Goal: Task Accomplishment & Management: Manage account settings

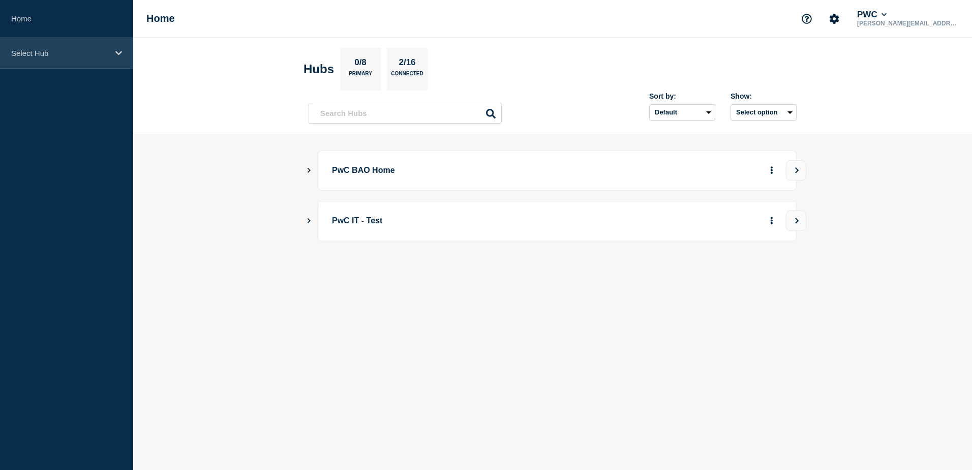
click at [115, 55] on icon at bounding box center [118, 53] width 7 height 8
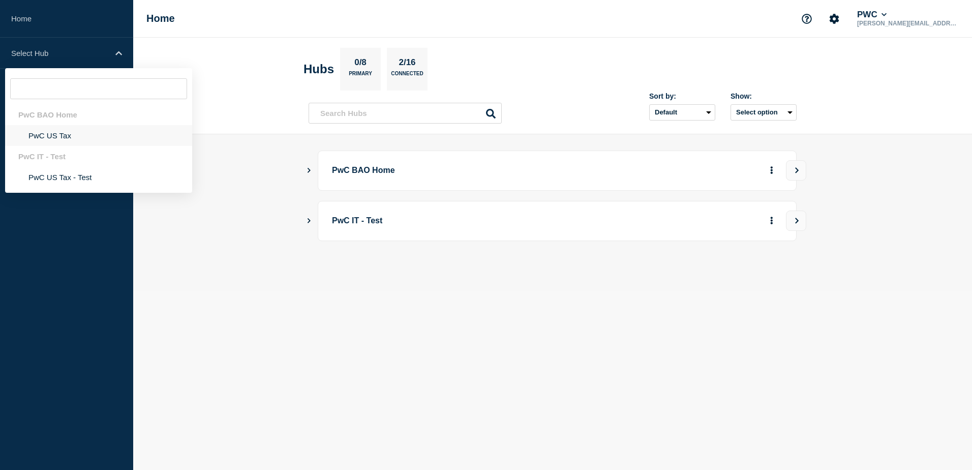
click at [67, 135] on li "PwC US Tax" at bounding box center [98, 135] width 187 height 21
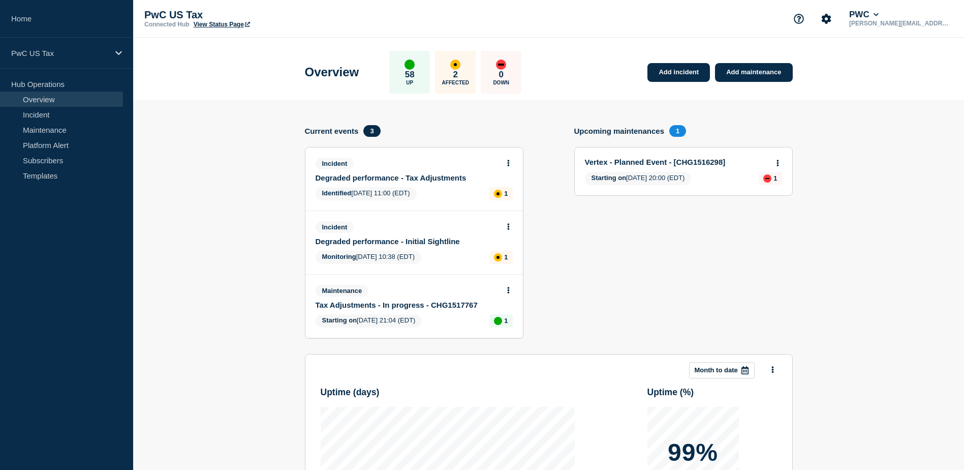
click at [405, 178] on link "Degraded performance - Tax Adjustments" at bounding box center [407, 177] width 183 height 9
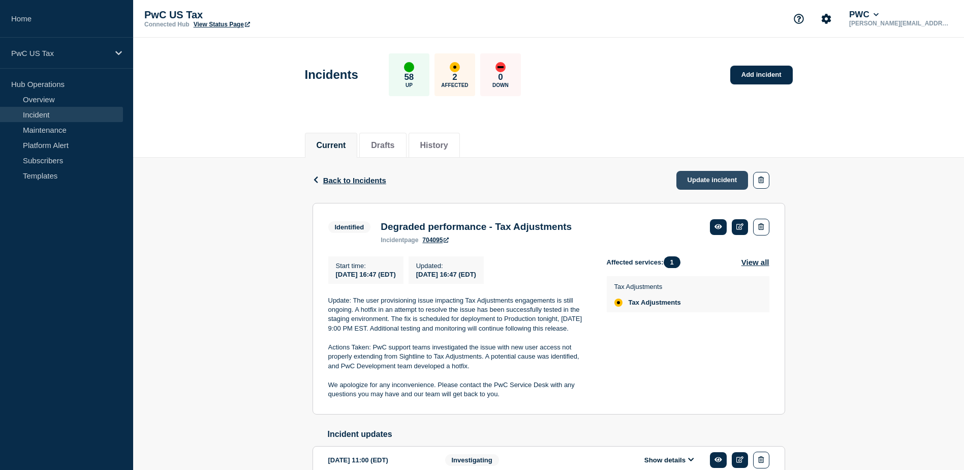
click at [710, 179] on link "Update incident" at bounding box center [712, 180] width 72 height 19
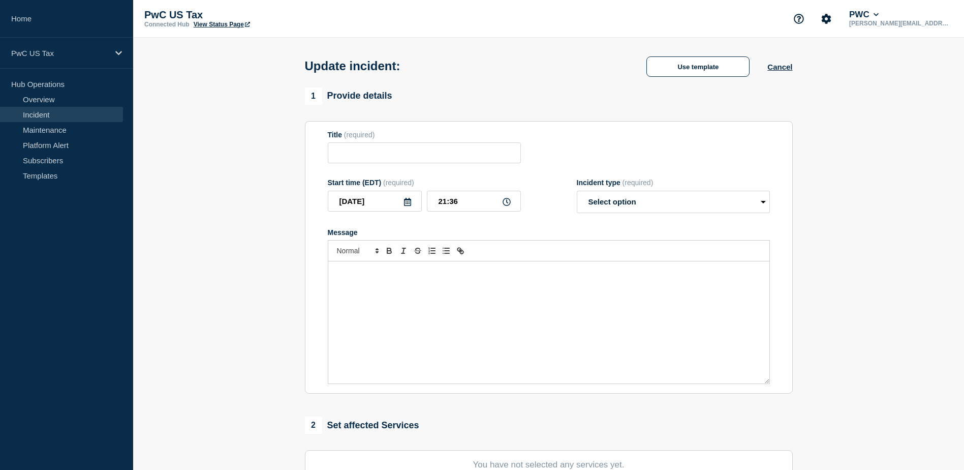
type input "Degraded performance - Tax Adjustments"
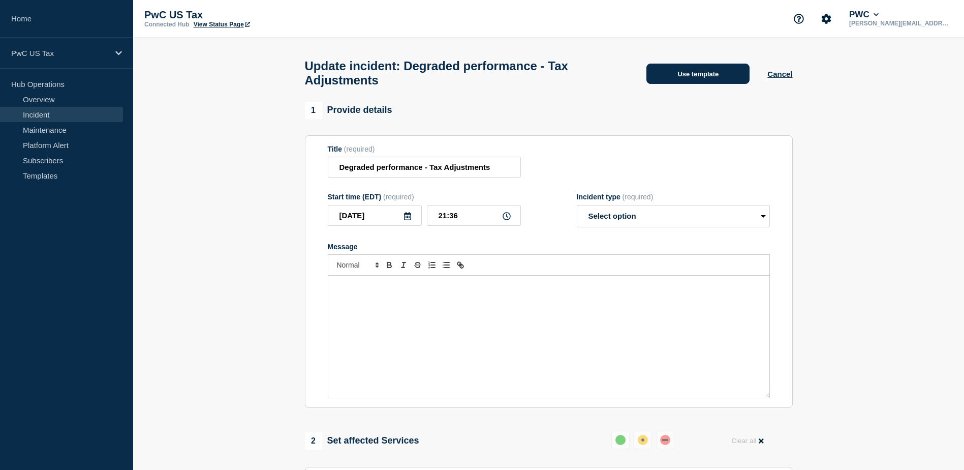
click at [714, 80] on button "Use template" at bounding box center [697, 74] width 103 height 20
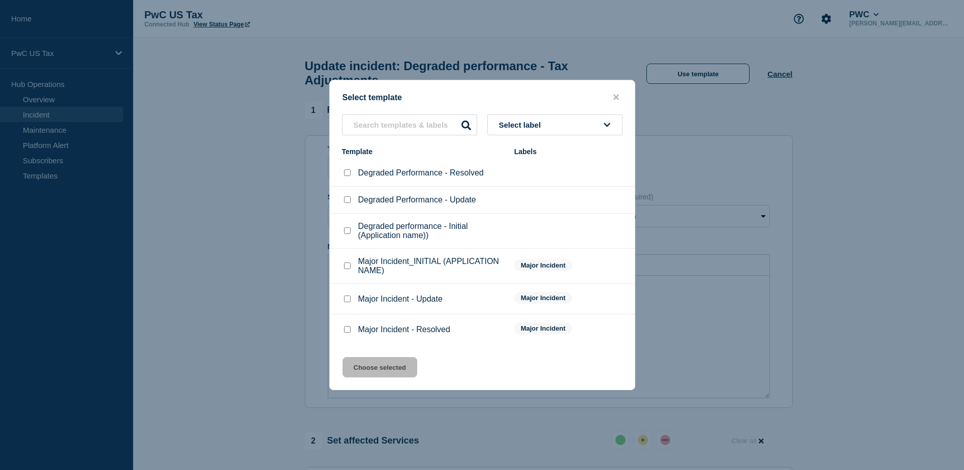
click at [343, 172] on div at bounding box center [347, 173] width 10 height 10
click at [349, 176] on input "Degraded Performance - Resolved checkbox" at bounding box center [347, 172] width 7 height 7
checkbox input "true"
click at [395, 372] on button "Choose selected" at bounding box center [379, 367] width 75 height 20
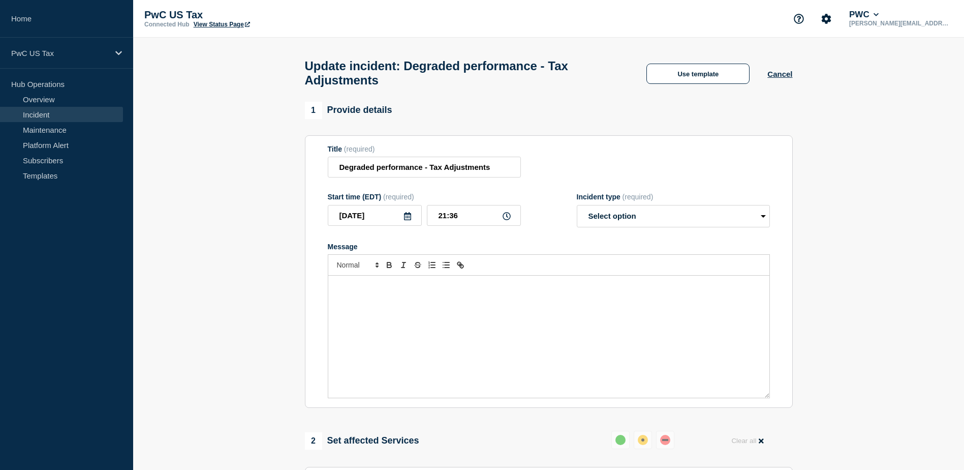
select select "resolved"
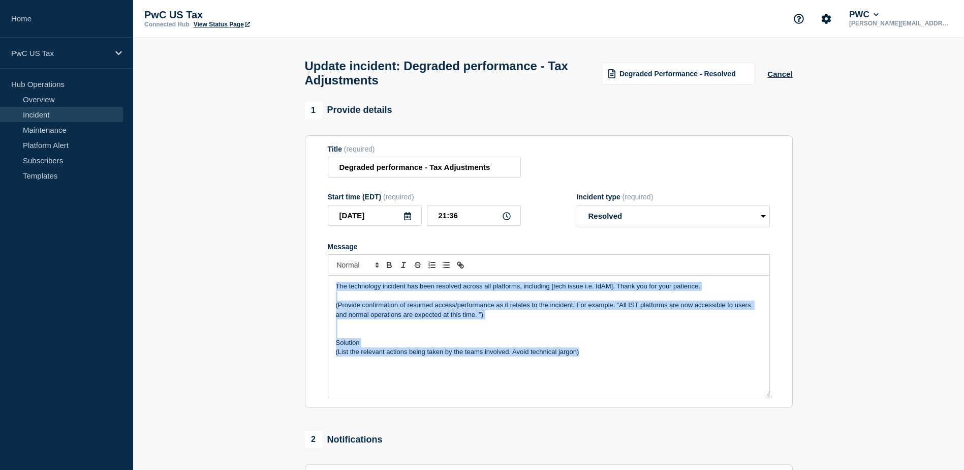
drag, startPoint x: 585, startPoint y: 359, endPoint x: 323, endPoint y: 291, distance: 270.9
click at [323, 291] on section "Title (required) Degraded performance - Tax Adjustments Start time (EDT) (requi…" at bounding box center [549, 271] width 488 height 273
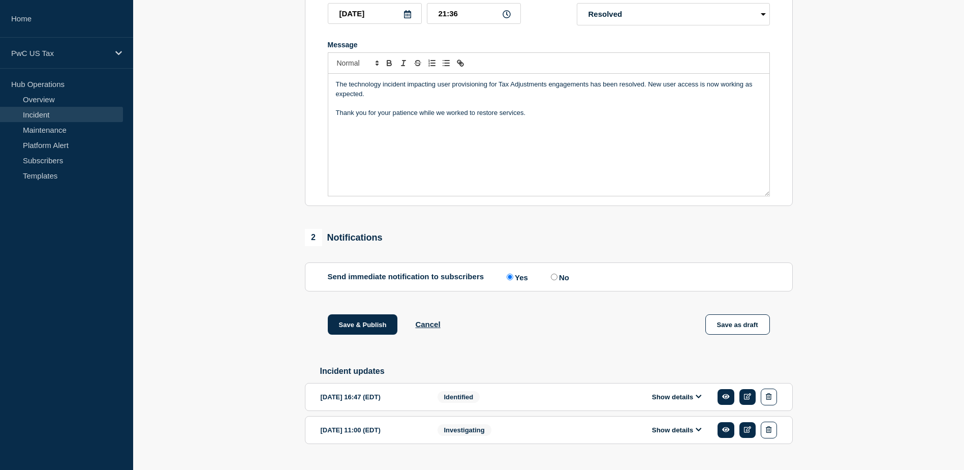
scroll to position [203, 0]
click at [554, 278] on input "No" at bounding box center [554, 275] width 7 height 7
radio input "true"
radio input "false"
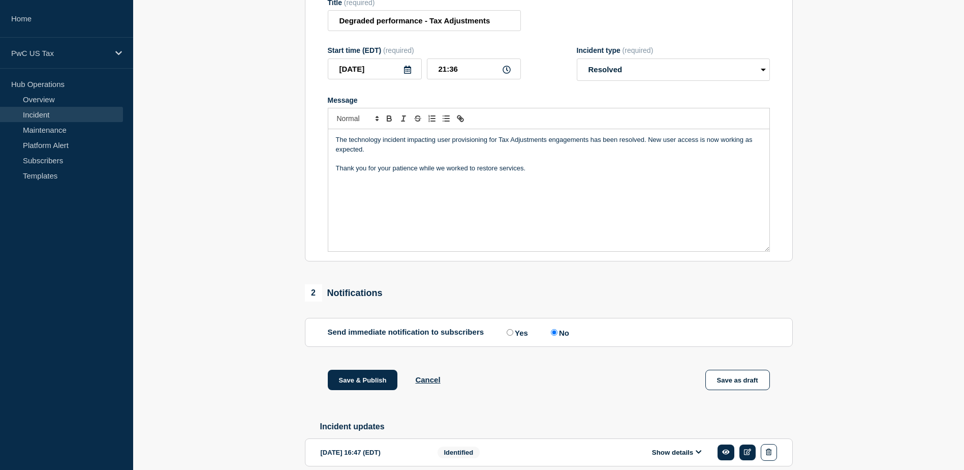
scroll to position [152, 0]
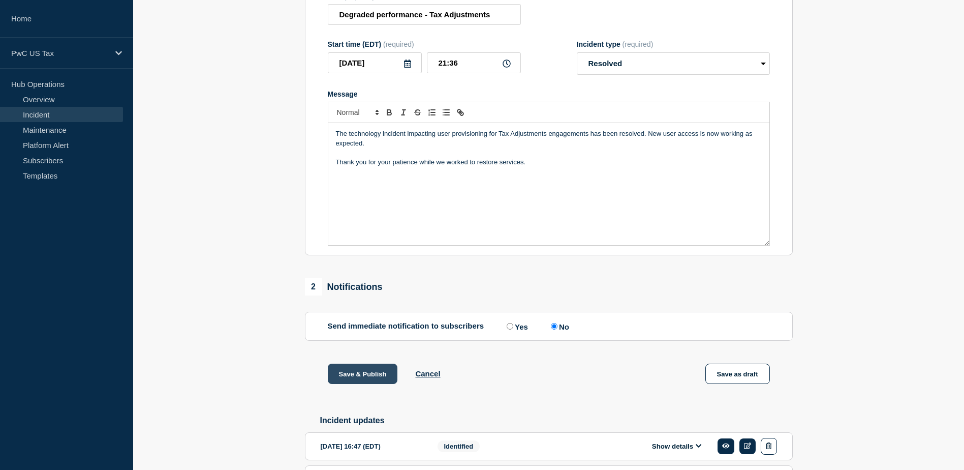
drag, startPoint x: 358, startPoint y: 373, endPoint x: 368, endPoint y: 375, distance: 10.3
click at [358, 373] on button "Save & Publish" at bounding box center [363, 373] width 70 height 20
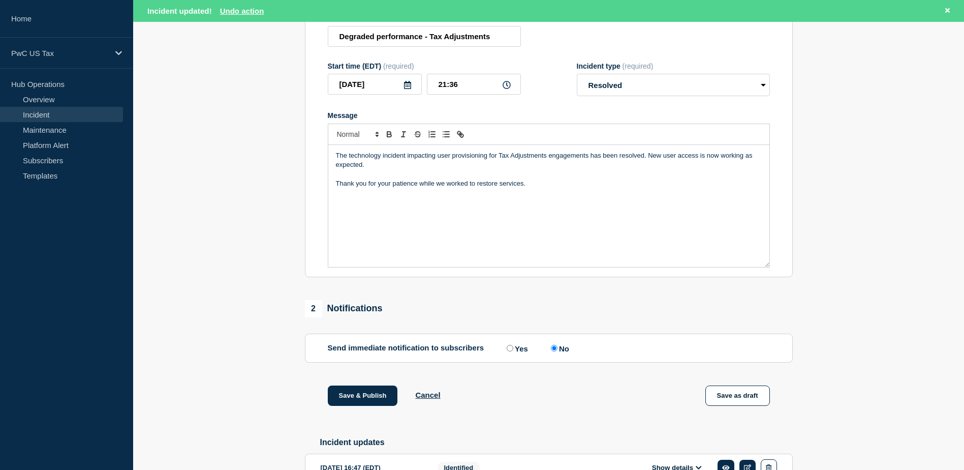
scroll to position [174, 0]
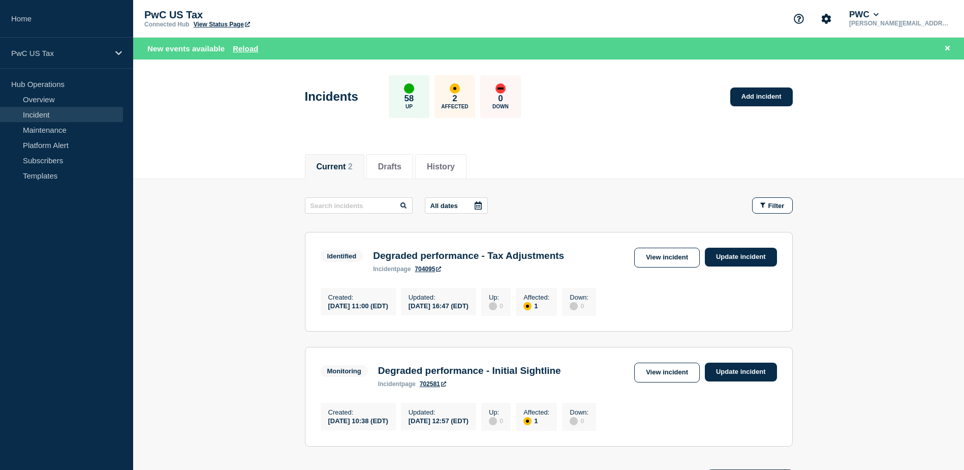
click at [456, 87] on div "affected" at bounding box center [454, 88] width 3 height 3
